Goal: Task Accomplishment & Management: Manage account settings

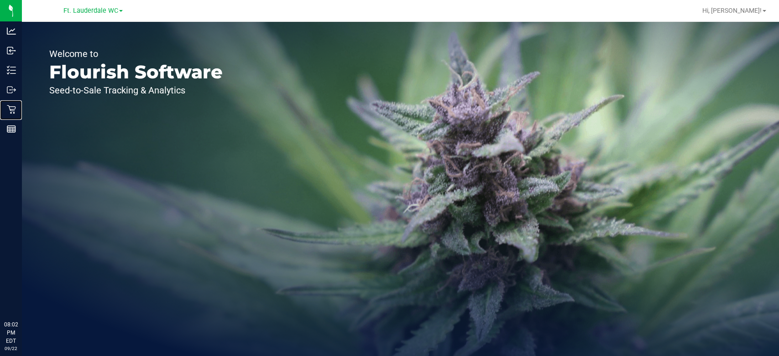
click at [0, 0] on p "Retail" at bounding box center [0, 0] width 0 height 0
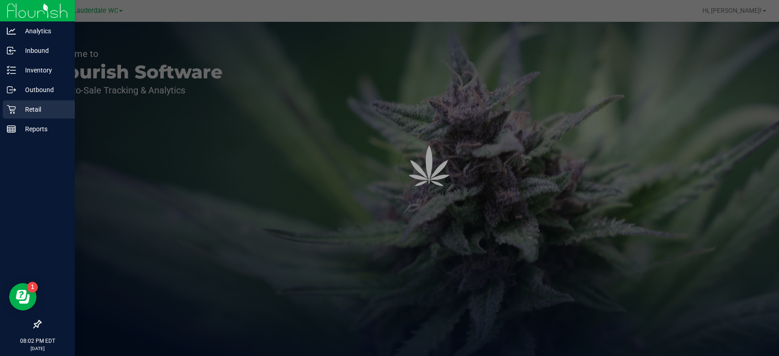
click at [20, 112] on p "Retail" at bounding box center [43, 109] width 55 height 11
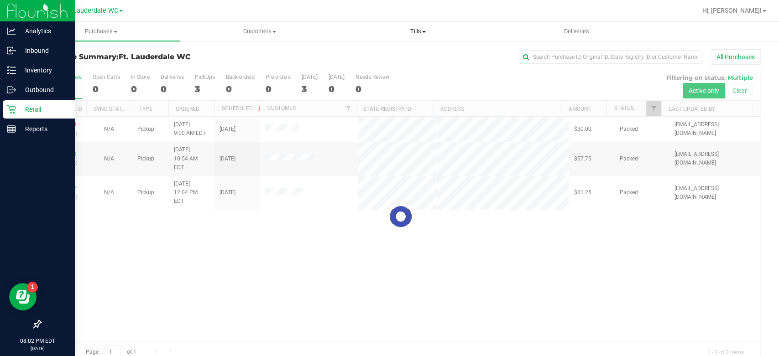
click at [421, 31] on span "Tills" at bounding box center [417, 31] width 157 height 8
click at [416, 54] on li "Manage tills" at bounding box center [418, 55] width 158 height 11
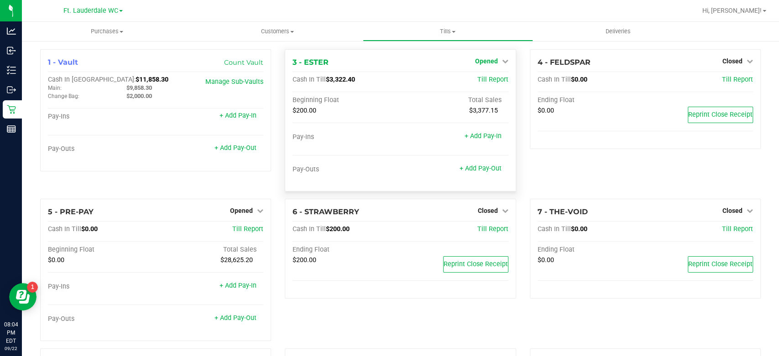
click at [475, 58] on span "Opened" at bounding box center [486, 61] width 23 height 7
click at [477, 82] on link "Close Till" at bounding box center [487, 80] width 25 height 7
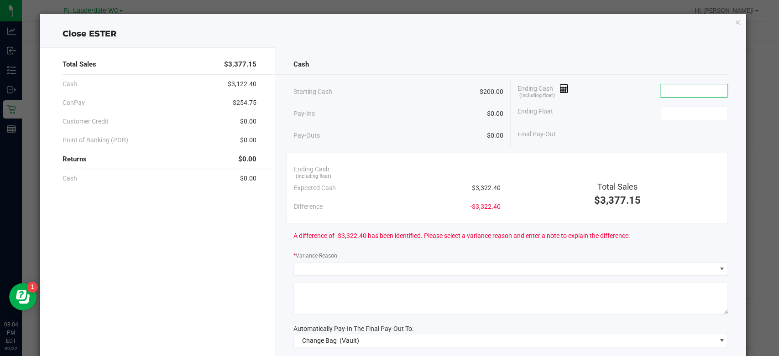
click at [671, 94] on input at bounding box center [693, 90] width 67 height 13
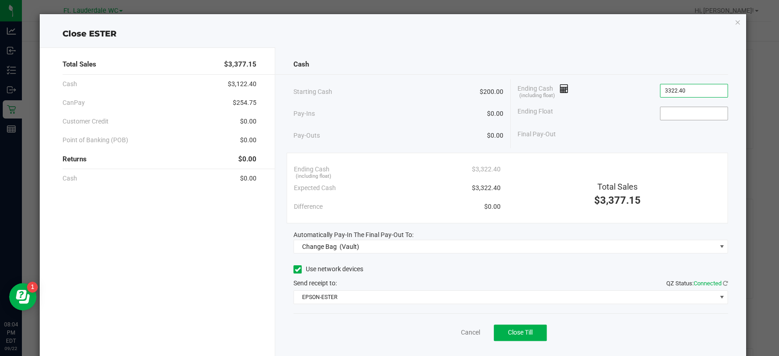
type input "$3,322.40"
click at [666, 108] on input at bounding box center [693, 113] width 67 height 13
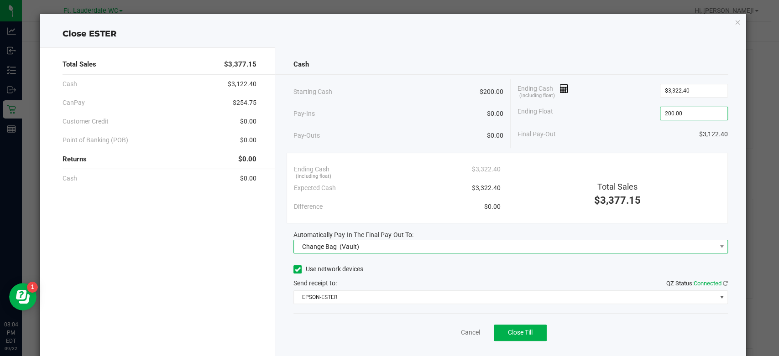
type input "$200.00"
click at [501, 244] on span "Change Bag (Vault)" at bounding box center [505, 247] width 422 height 13
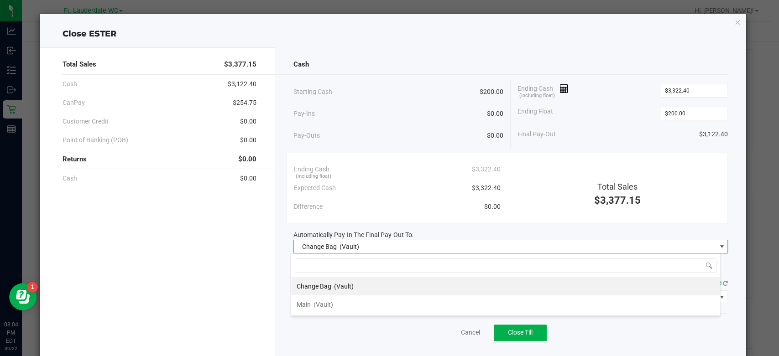
scroll to position [13, 430]
click at [337, 313] on li "Main (Vault)" at bounding box center [505, 305] width 429 height 18
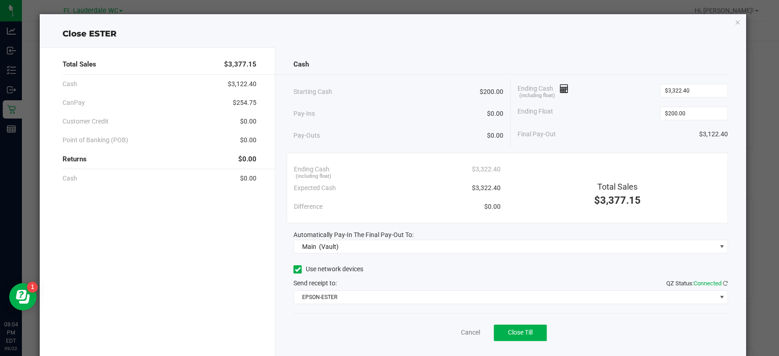
click at [350, 289] on div "Use network devices Send receipt to: QZ Status: Connected EPSON-ESTER" at bounding box center [510, 284] width 434 height 42
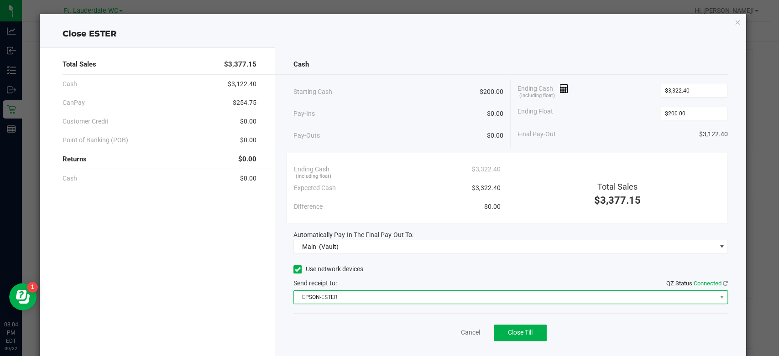
click at [350, 292] on span "EPSON-ESTER" at bounding box center [505, 297] width 422 height 13
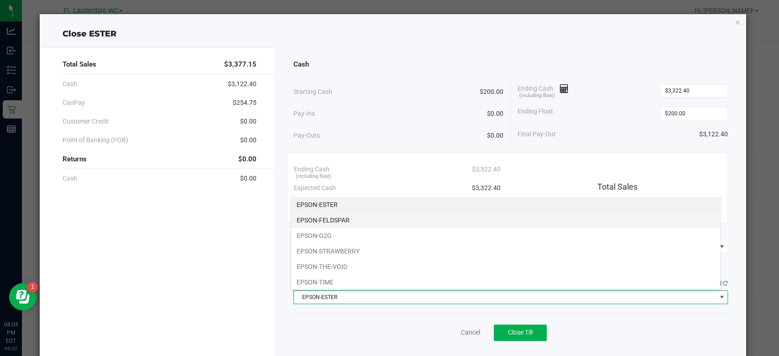
click at [362, 223] on li "EPSON-FELDSPAR" at bounding box center [505, 221] width 429 height 16
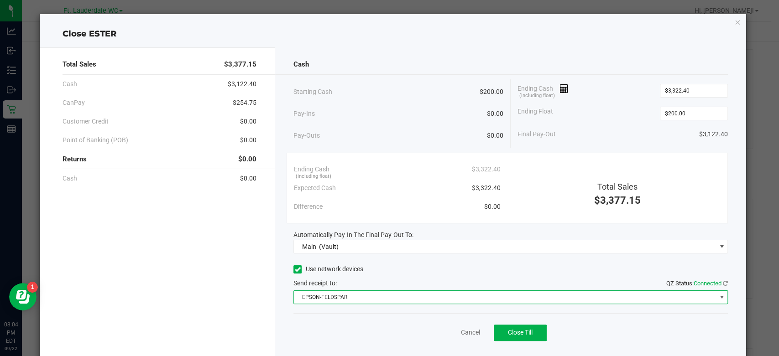
click at [354, 328] on div "Cancel Close Till" at bounding box center [510, 331] width 434 height 35
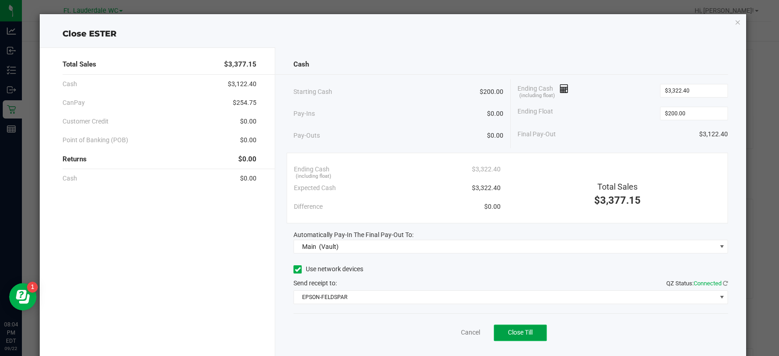
click at [527, 333] on span "Close Till" at bounding box center [520, 332] width 25 height 7
click at [442, 336] on link "Dismiss" at bounding box center [450, 333] width 22 height 10
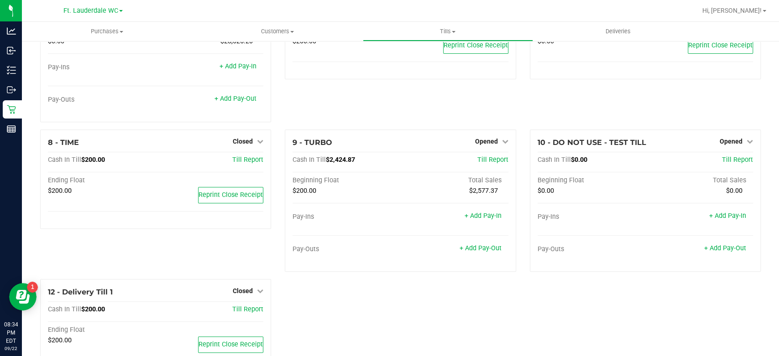
scroll to position [236, 0]
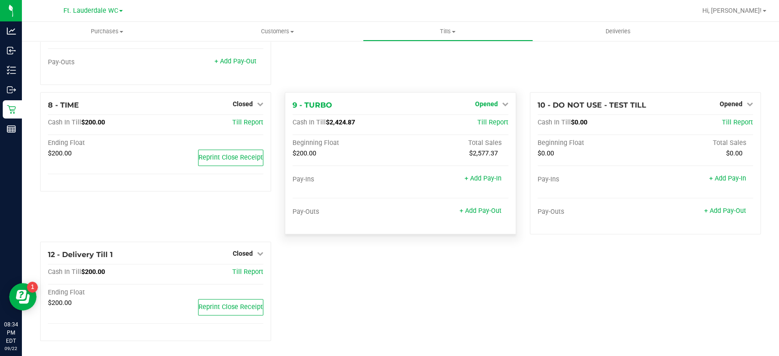
click at [490, 100] on span "Opened" at bounding box center [486, 103] width 23 height 7
click at [485, 120] on link "Close Till" at bounding box center [487, 122] width 25 height 7
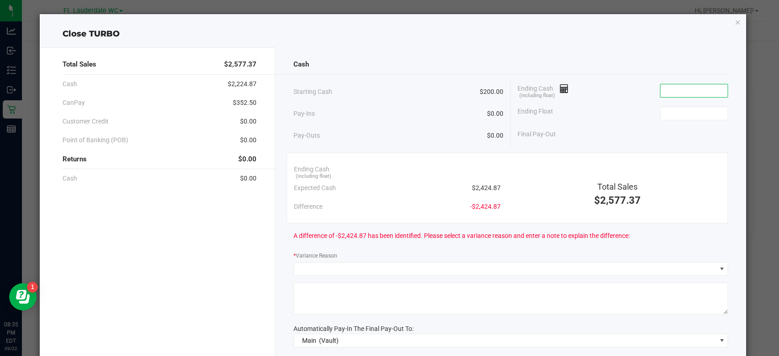
click at [688, 92] on input at bounding box center [693, 90] width 67 height 13
click at [682, 92] on input "2432.57" at bounding box center [693, 90] width 67 height 13
click at [682, 92] on input "2432.87" at bounding box center [693, 90] width 67 height 13
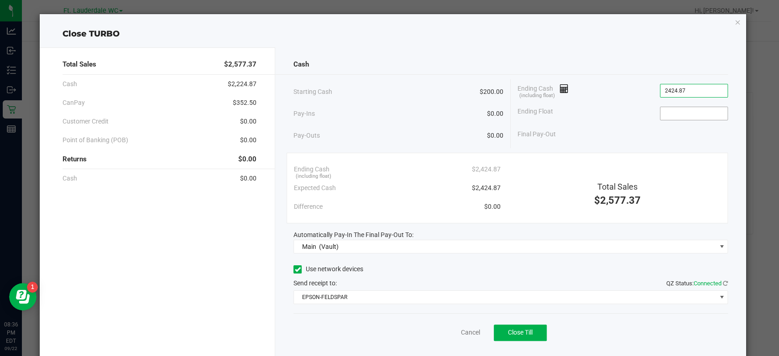
type input "$2,424.87"
click at [674, 111] on input at bounding box center [693, 113] width 67 height 13
type input "$200.00"
click at [589, 108] on div "Ending Float $200.00" at bounding box center [623, 113] width 210 height 23
click at [524, 331] on span "Close Till" at bounding box center [520, 332] width 25 height 7
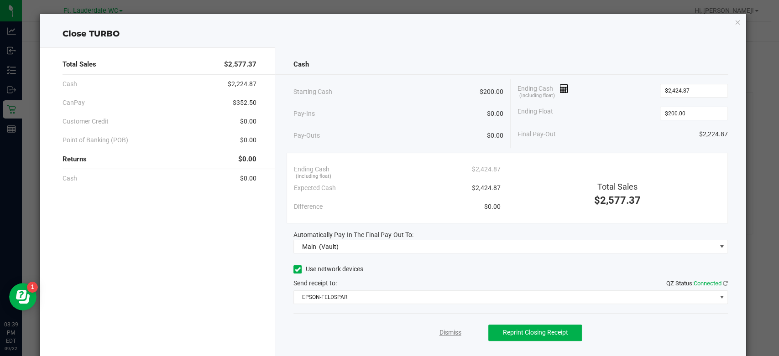
click at [445, 329] on link "Dismiss" at bounding box center [450, 333] width 22 height 10
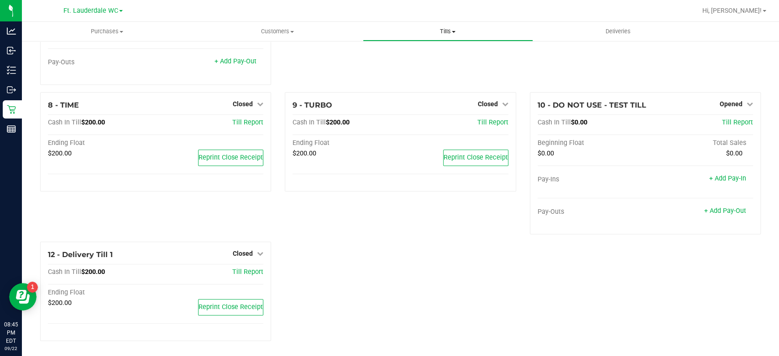
click at [460, 28] on span "Tills" at bounding box center [447, 31] width 169 height 8
click at [401, 67] on span "Reconcile e-payments" at bounding box center [408, 66] width 91 height 8
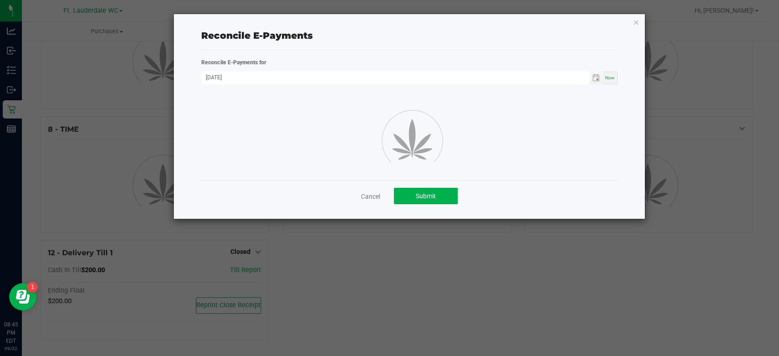
scroll to position [236, 0]
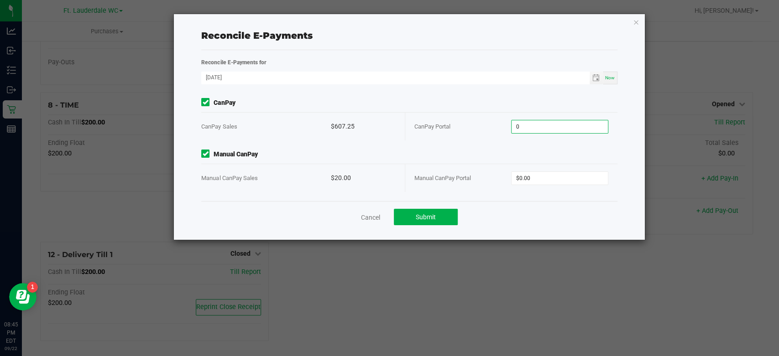
click at [548, 120] on input "0" at bounding box center [560, 126] width 96 height 13
type input "$607.25"
click at [538, 174] on input "0" at bounding box center [560, 178] width 96 height 13
type input "$20.00"
click at [534, 202] on div "Cancel Submit" at bounding box center [409, 216] width 416 height 31
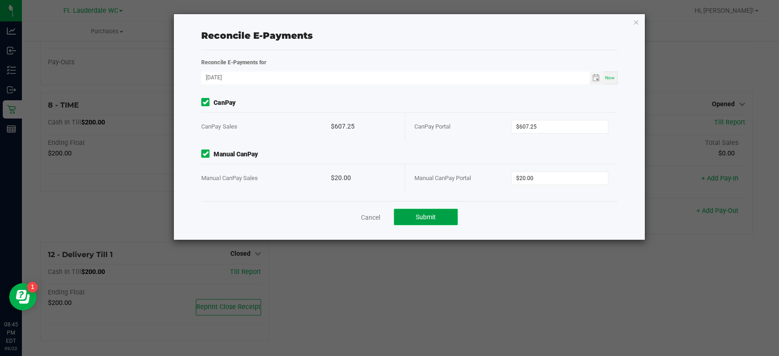
click at [404, 219] on button "Submit" at bounding box center [426, 217] width 64 height 16
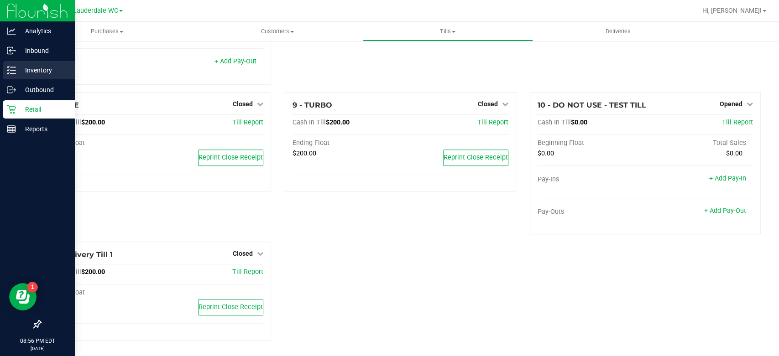
click at [11, 65] on div "Inventory" at bounding box center [39, 70] width 72 height 18
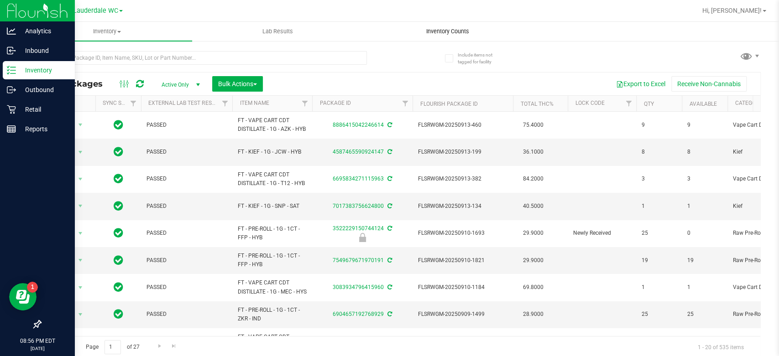
click at [451, 31] on span "Inventory Counts" at bounding box center [448, 31] width 68 height 8
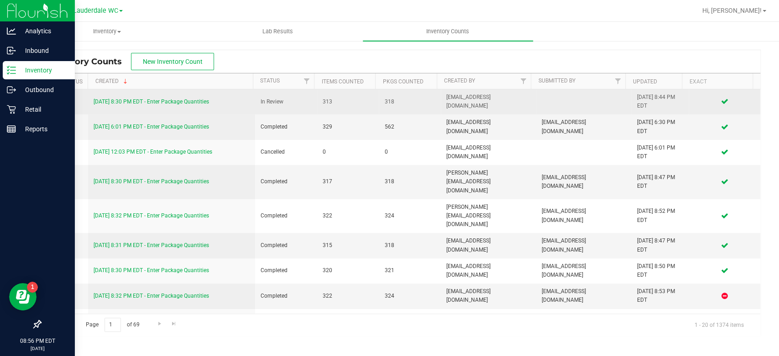
click at [158, 103] on link "9/22/25 8:30 PM EDT - Enter Package Quantities" at bounding box center [151, 102] width 115 height 6
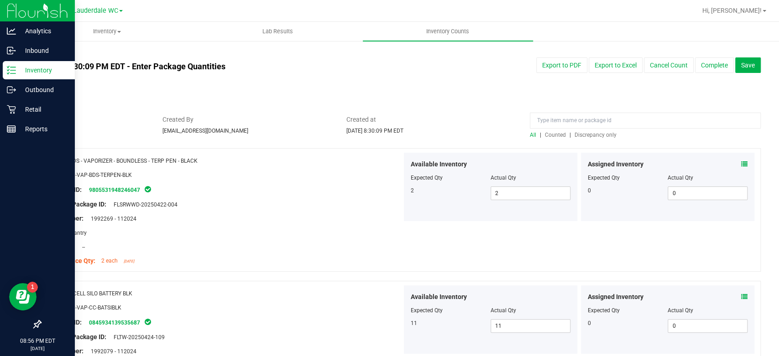
click at [597, 134] on span "Discrepancy only" at bounding box center [596, 135] width 42 height 6
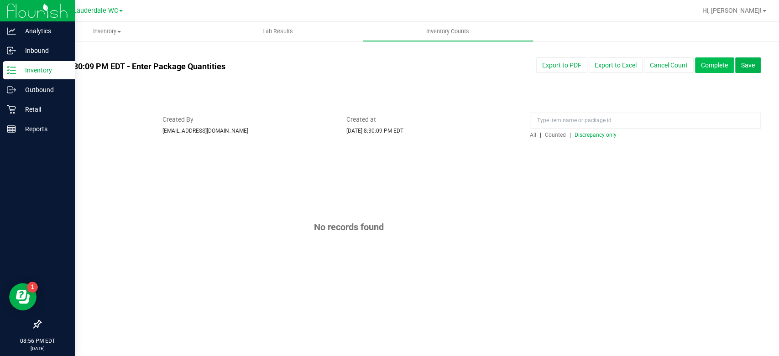
click at [710, 64] on button "Complete" at bounding box center [714, 66] width 39 height 16
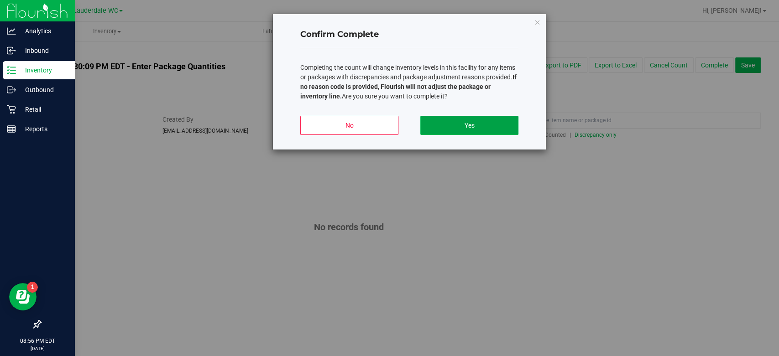
click at [461, 123] on button "Yes" at bounding box center [469, 125] width 98 height 19
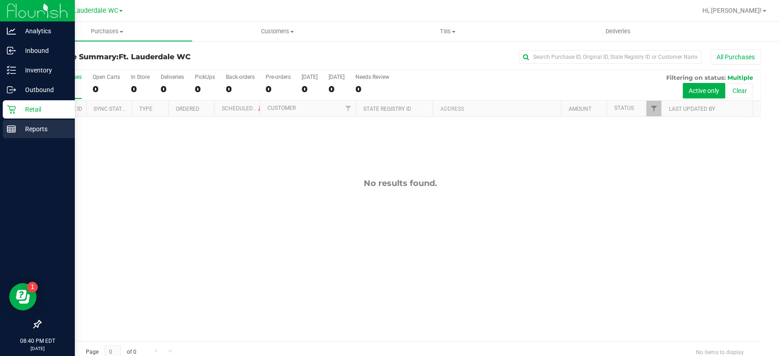
click at [15, 128] on line at bounding box center [11, 128] width 8 height 0
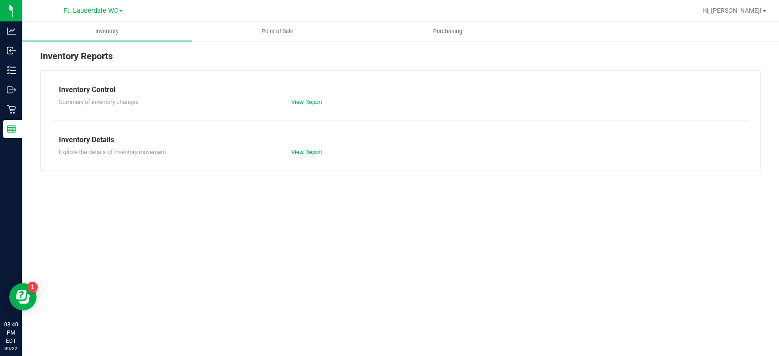
click at [294, 21] on nav "Ft. Lauderdale WC Hi, [PERSON_NAME]!" at bounding box center [400, 11] width 757 height 22
click at [285, 28] on span "Point of Sale" at bounding box center [277, 31] width 57 height 8
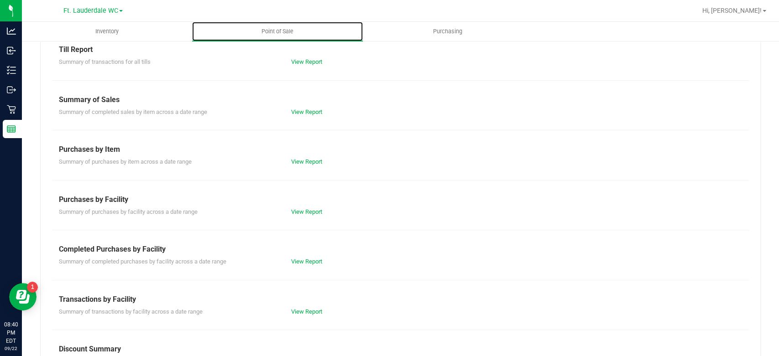
scroll to position [101, 0]
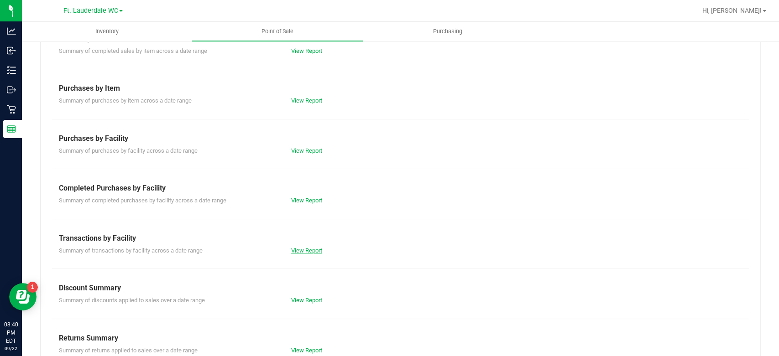
click at [301, 247] on link "View Report" at bounding box center [306, 250] width 31 height 7
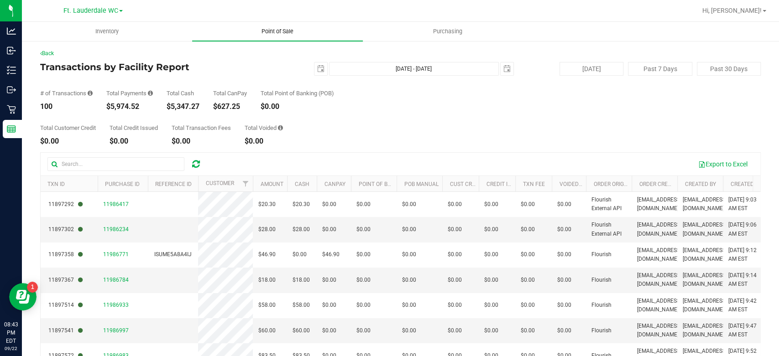
click at [291, 34] on span "Point of Sale" at bounding box center [277, 31] width 57 height 8
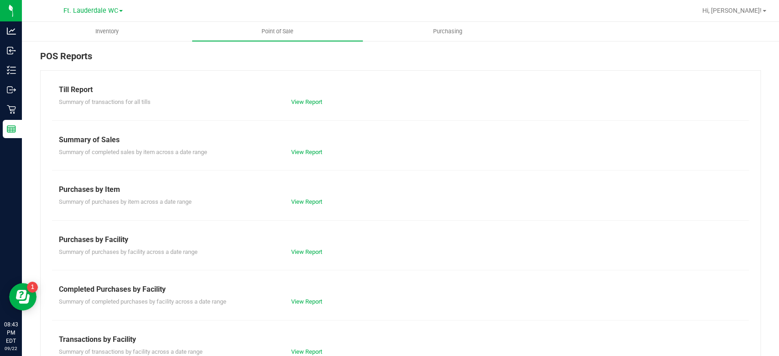
click at [309, 296] on div "Summary of completed purchases by facility across a date range View Report" at bounding box center [400, 300] width 697 height 11
click at [305, 304] on link "View Report" at bounding box center [306, 301] width 31 height 7
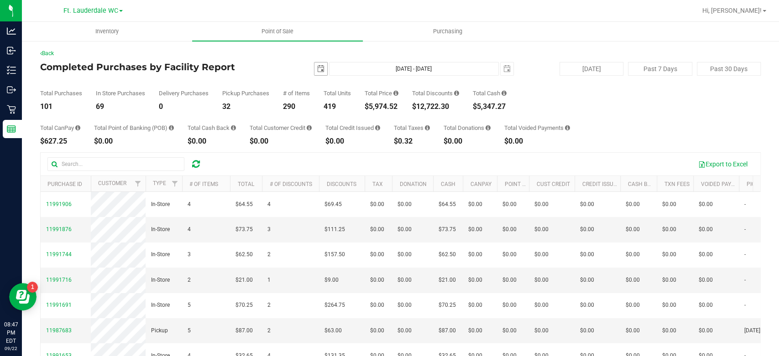
click at [317, 67] on span "select" at bounding box center [320, 68] width 7 height 7
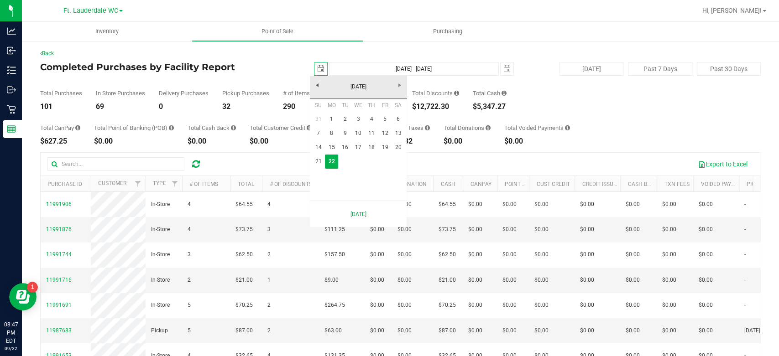
scroll to position [0, 22]
click at [318, 163] on link "21" at bounding box center [318, 162] width 13 height 14
type input "[DATE]"
type input "[DATE] - [DATE]"
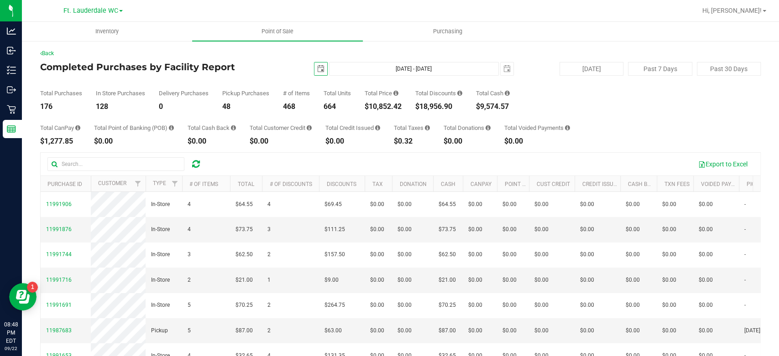
click at [320, 67] on span "select" at bounding box center [320, 69] width 13 height 13
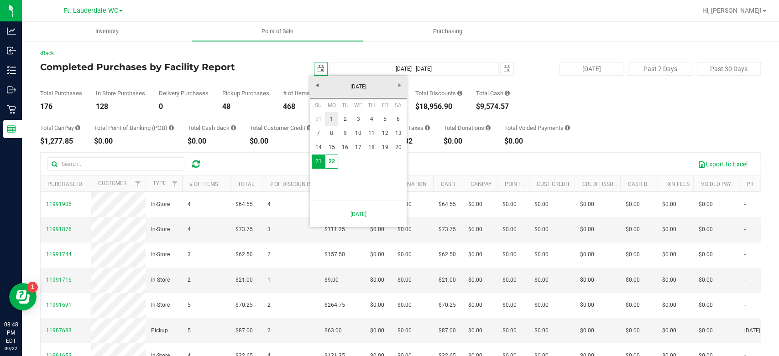
click at [328, 113] on link "1" at bounding box center [331, 119] width 13 height 14
type input "[DATE]"
type input "[DATE] - [DATE]"
